Goal: Find specific page/section: Find specific page/section

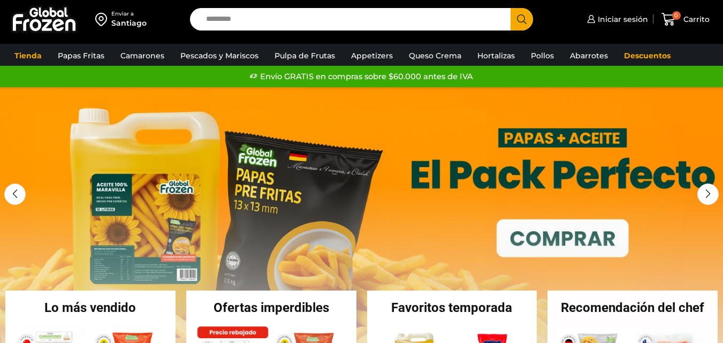
click at [320, 25] on input "Search input" at bounding box center [353, 19] width 304 height 22
type input "**********"
click at [510, 8] on button "Search" at bounding box center [521, 19] width 22 height 22
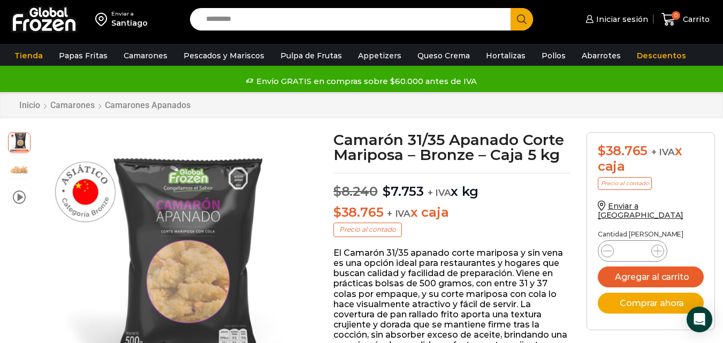
click at [308, 11] on input "Search input" at bounding box center [353, 19] width 304 height 22
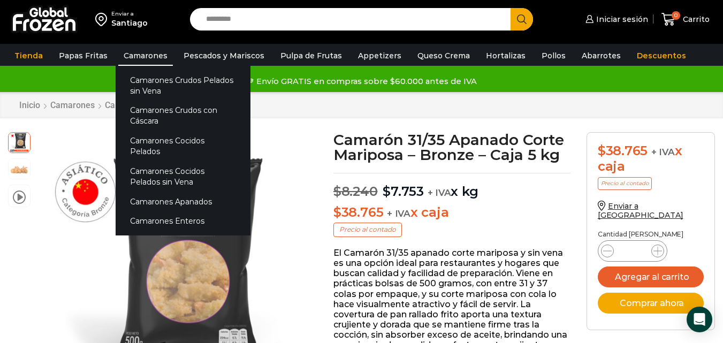
click at [140, 62] on link "Camarones" at bounding box center [145, 55] width 55 height 20
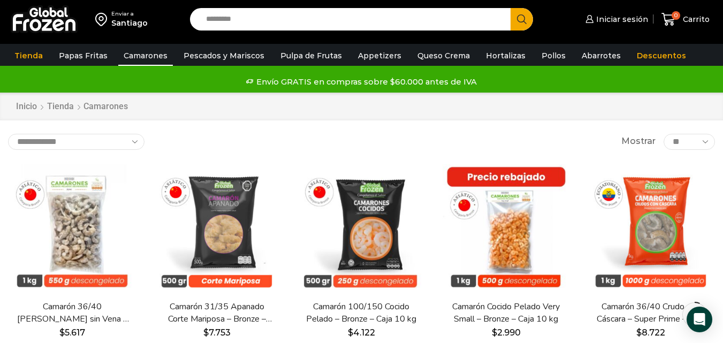
scroll to position [73, 0]
